Goal: Complete application form

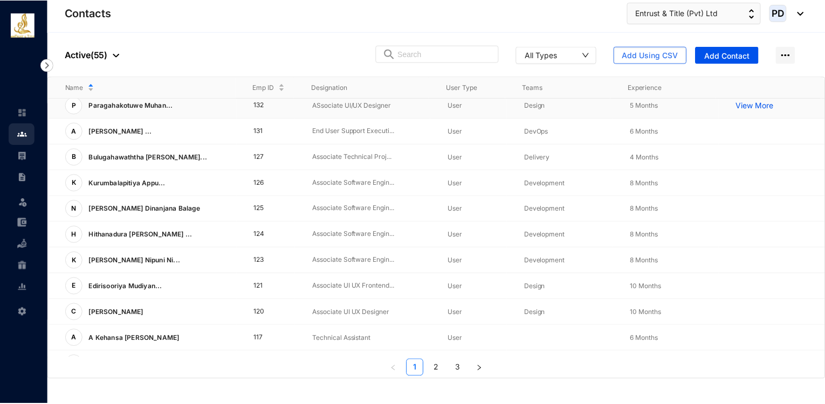
scroll to position [162, 0]
click at [263, 308] on td "120" at bounding box center [266, 312] width 59 height 26
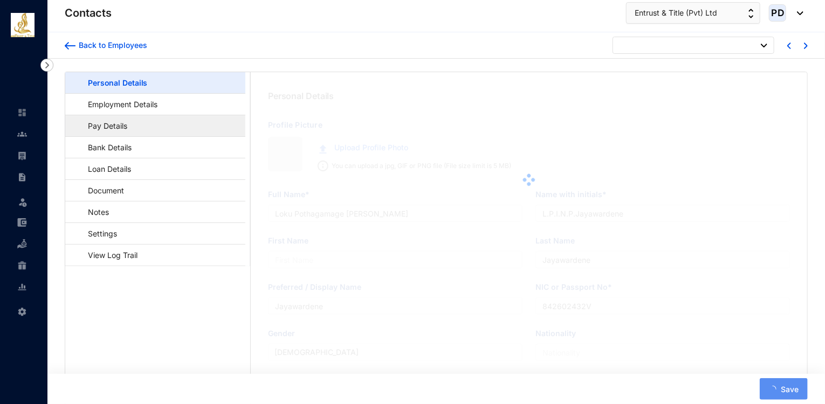
type input "[PERSON_NAME]"
type input "Wijesekera"
type input "[DEMOGRAPHIC_DATA]"
type input "200054903108"
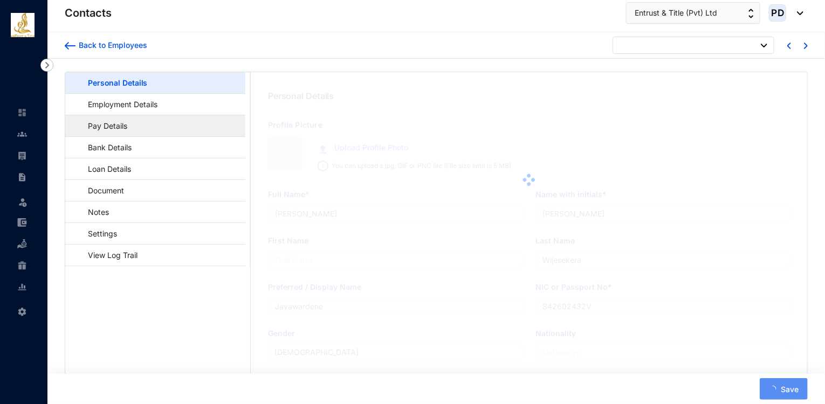
type input "[STREET_ADDRESS][PERSON_NAME]"
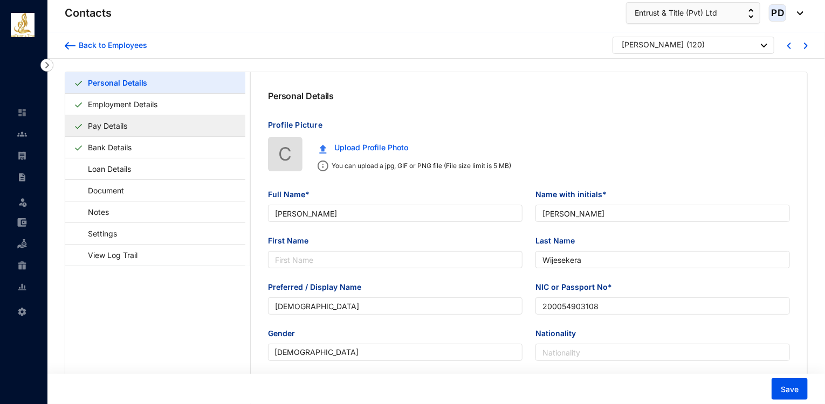
type input "[DATE]"
click at [677, 51] on p "[PERSON_NAME]" at bounding box center [653, 45] width 62 height 13
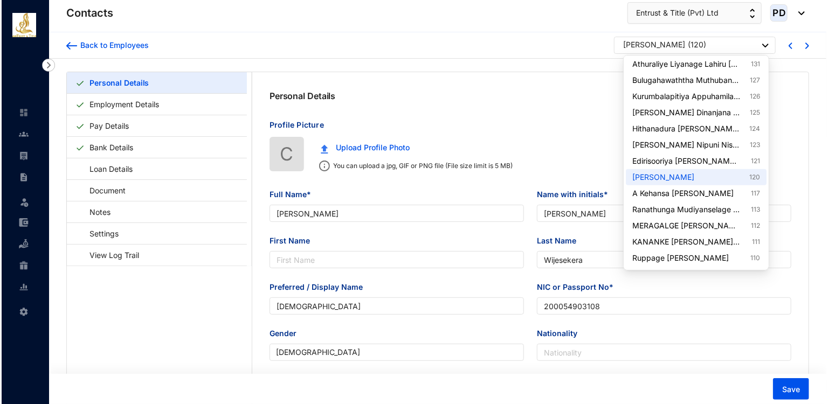
scroll to position [220, 0]
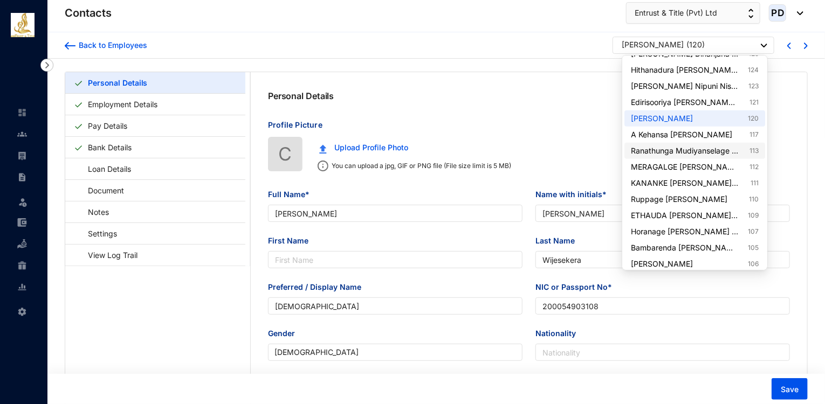
click at [729, 156] on link "Ranathunga Mudiyanselage [PERSON_NAME] 113" at bounding box center [694, 151] width 127 height 11
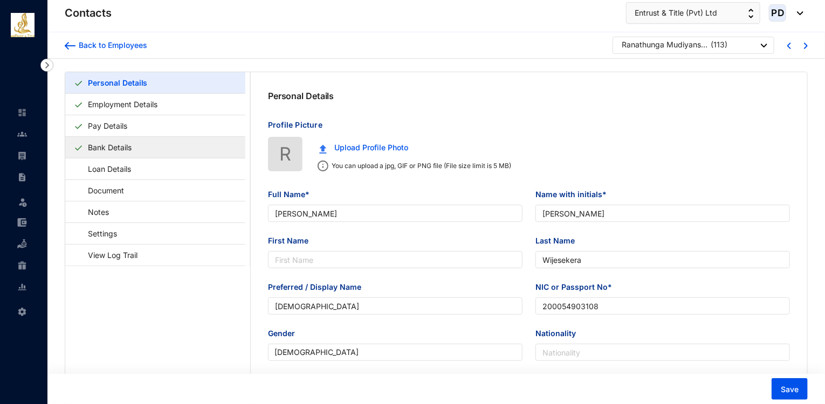
type input "Ranathunga Mudiyanselage [PERSON_NAME]"
type input "[PERSON_NAME] [PERSON_NAME]"
type input "Ranathunga"
type input "[PERSON_NAME]"
type input "935530172V"
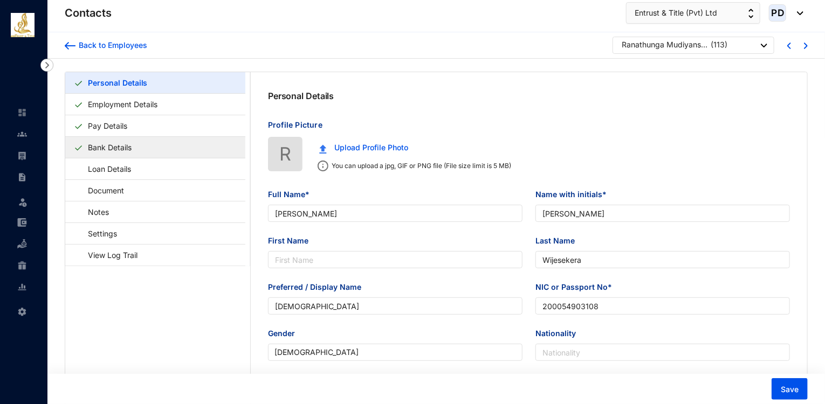
type input "336,Kotuwila,Wellampitiya"
type input "[DATE]"
click at [114, 149] on link "Bank Details" at bounding box center [110, 147] width 52 height 22
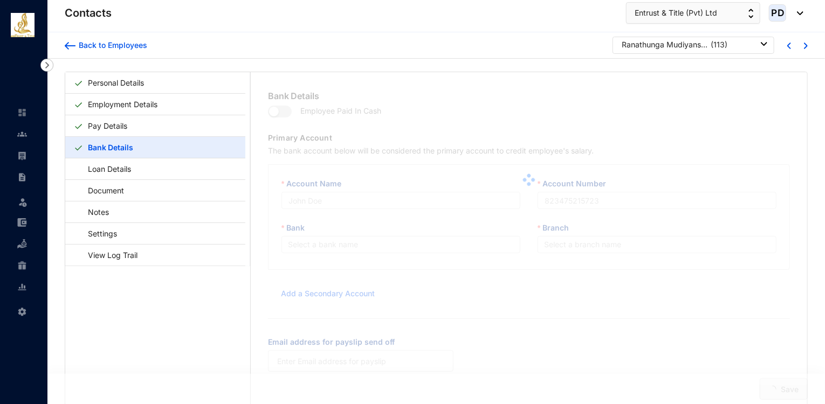
type input "R.M. S. [GEOGRAPHIC_DATA]"
type input "8020760867"
type input "[PERSON_NAME][EMAIL_ADDRESS][DOMAIN_NAME]"
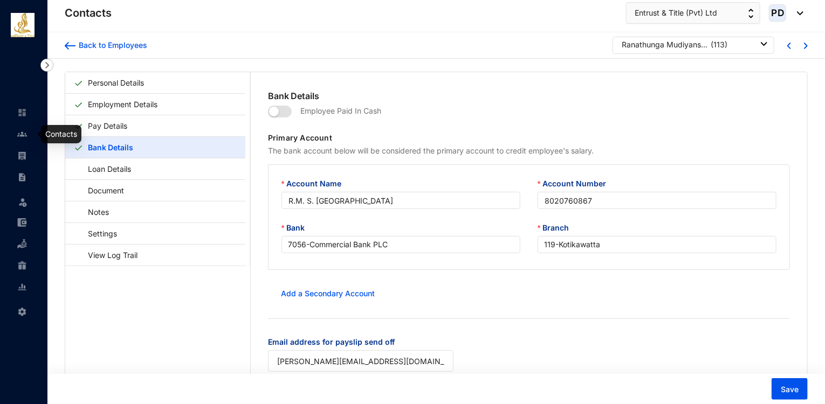
click at [30, 138] on link at bounding box center [30, 134] width 27 height 11
